Goal: Transaction & Acquisition: Download file/media

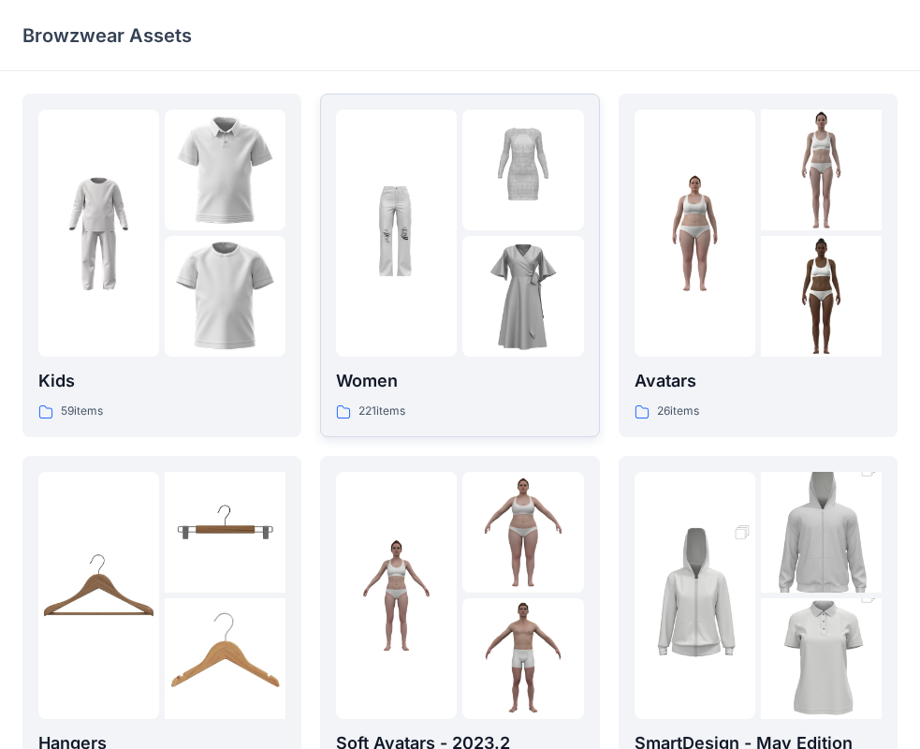
click at [438, 352] on div at bounding box center [396, 232] width 121 height 247
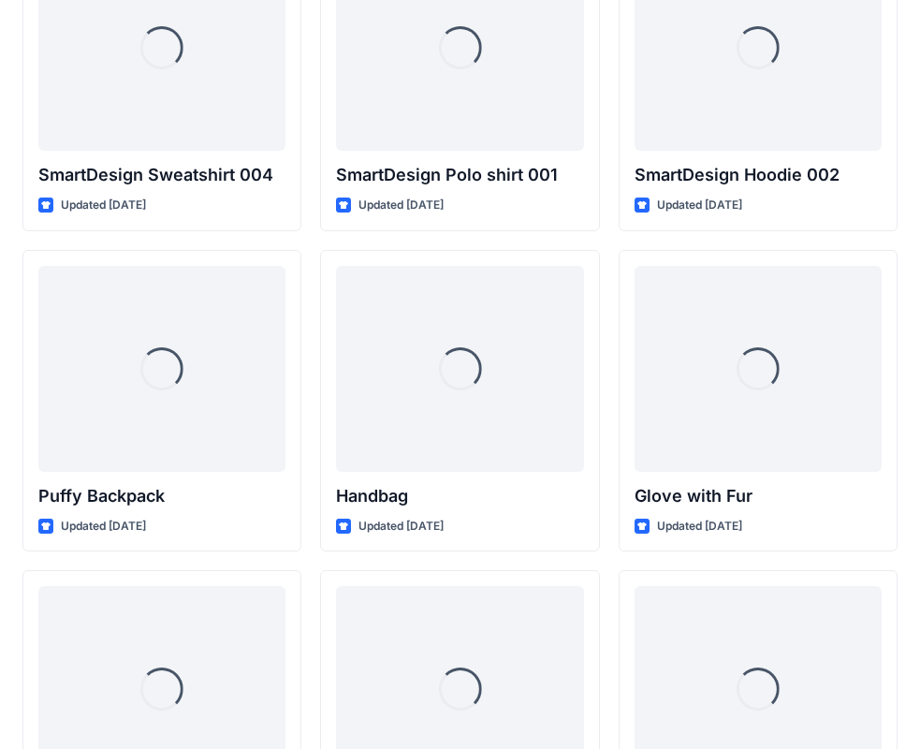
scroll to position [14643, 0]
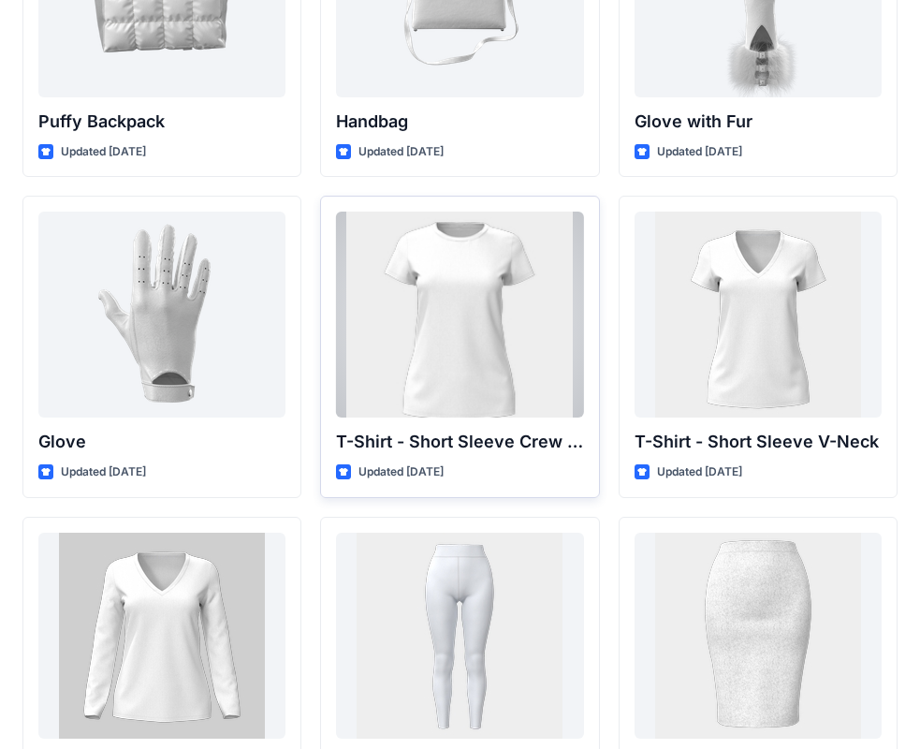
click at [443, 395] on div at bounding box center [459, 314] width 247 height 206
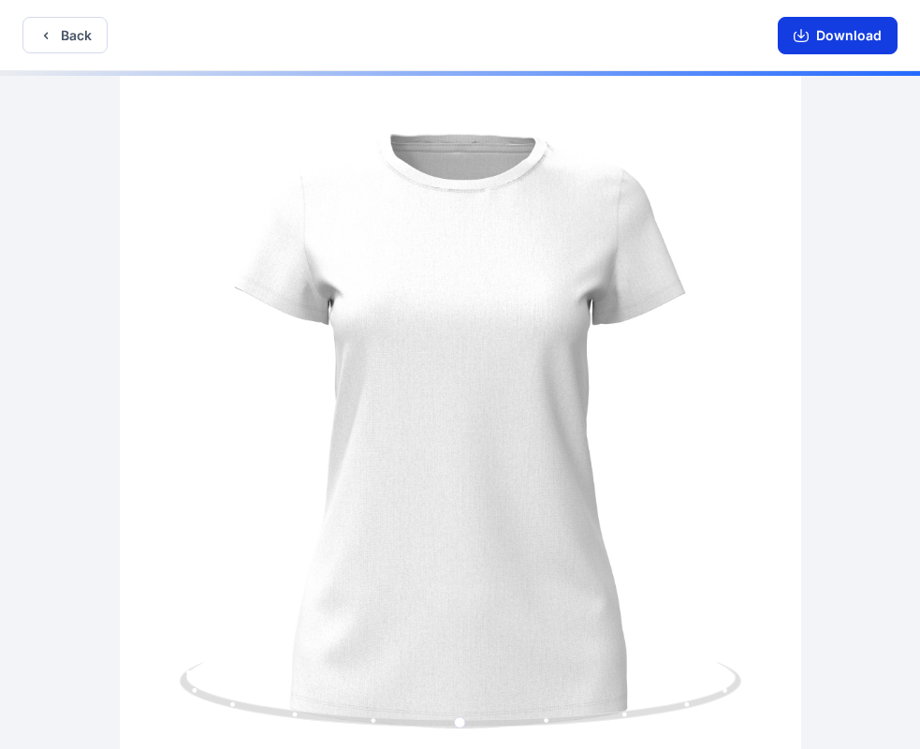
click at [846, 37] on button "Download" at bounding box center [838, 35] width 120 height 37
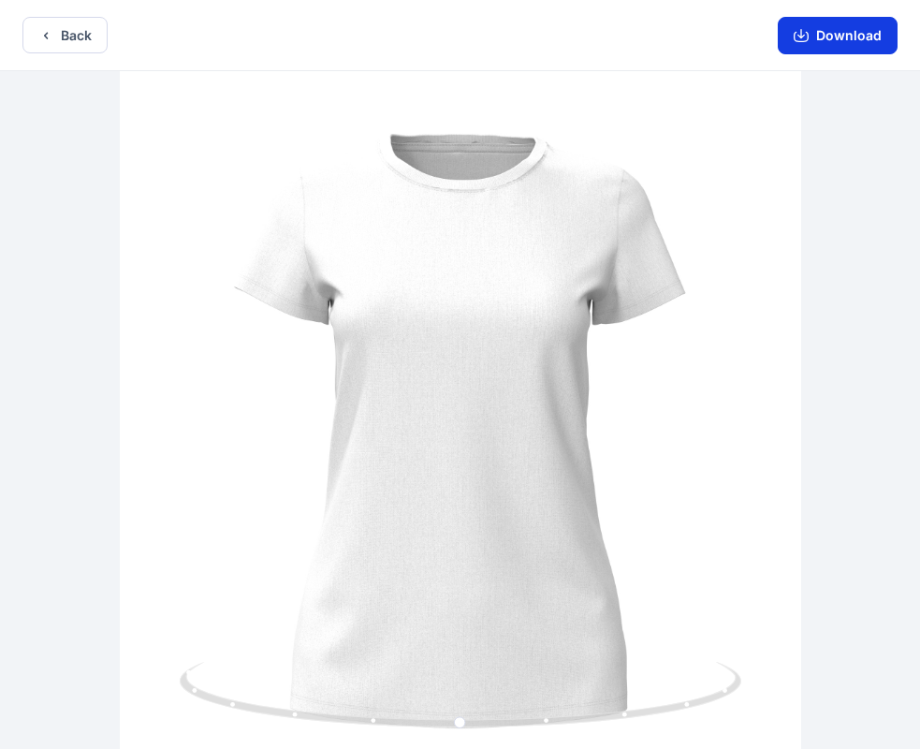
click at [844, 47] on button "Download" at bounding box center [838, 35] width 120 height 37
